Goal: Transaction & Acquisition: Obtain resource

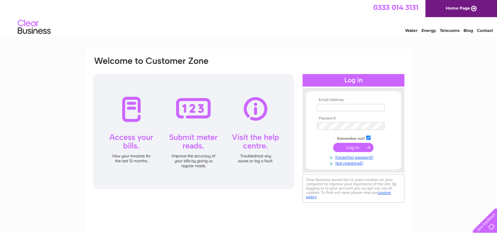
type input "nathrogers@hotmail.com"
click at [359, 150] on input "submit" at bounding box center [353, 147] width 40 height 9
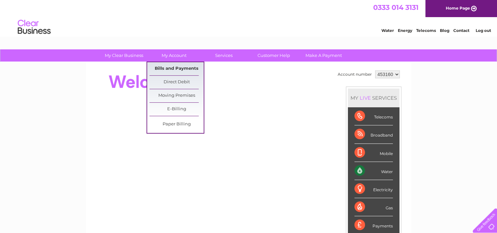
click at [174, 65] on link "Bills and Payments" at bounding box center [177, 68] width 54 height 13
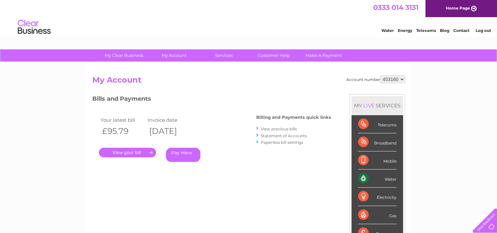
click at [135, 151] on link "." at bounding box center [127, 153] width 57 height 10
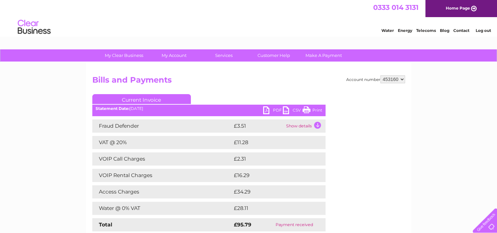
click at [270, 111] on link "PDF" at bounding box center [273, 111] width 20 height 10
